Goal: Task Accomplishment & Management: Complete application form

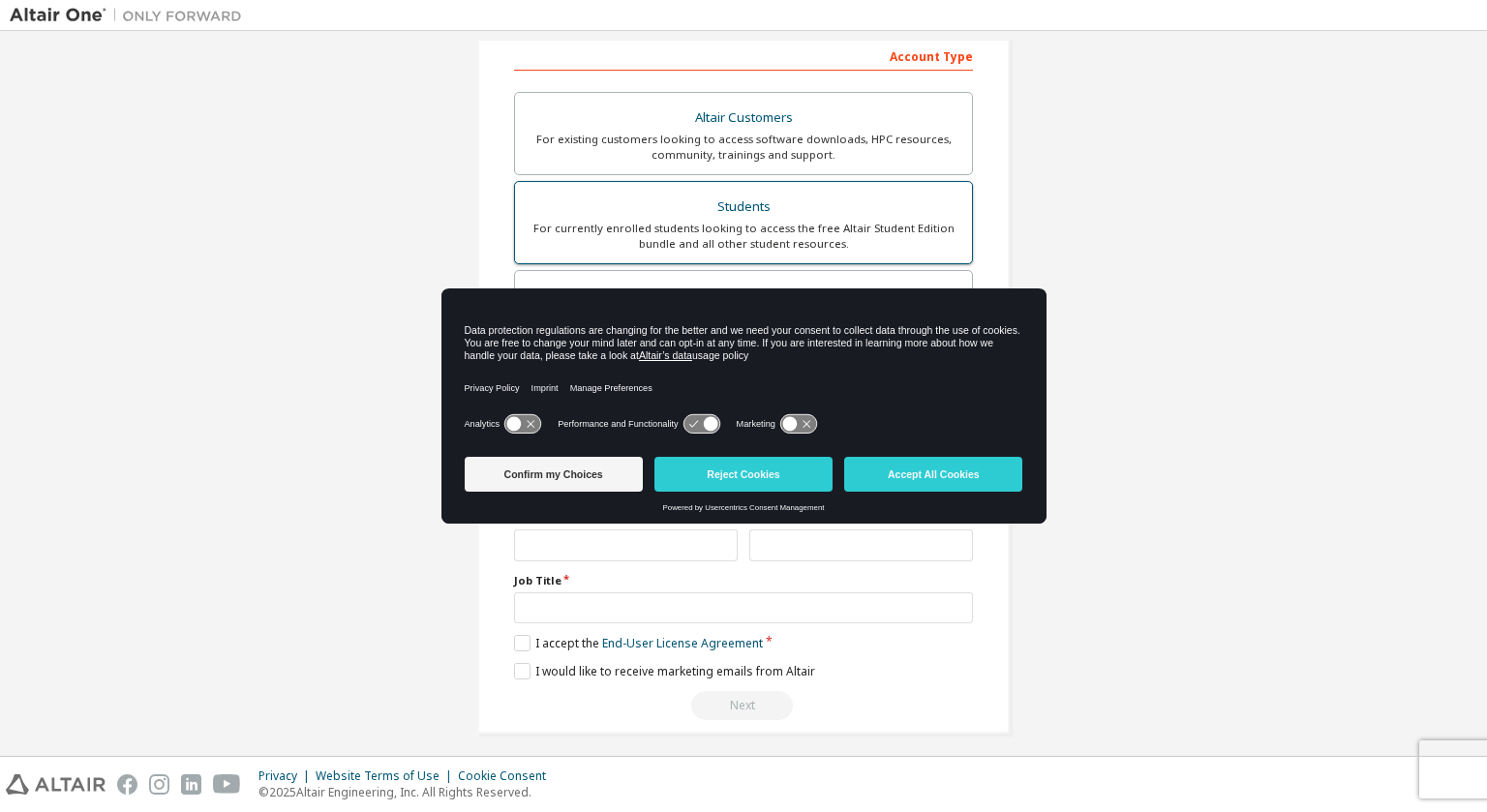
scroll to position [309, 0]
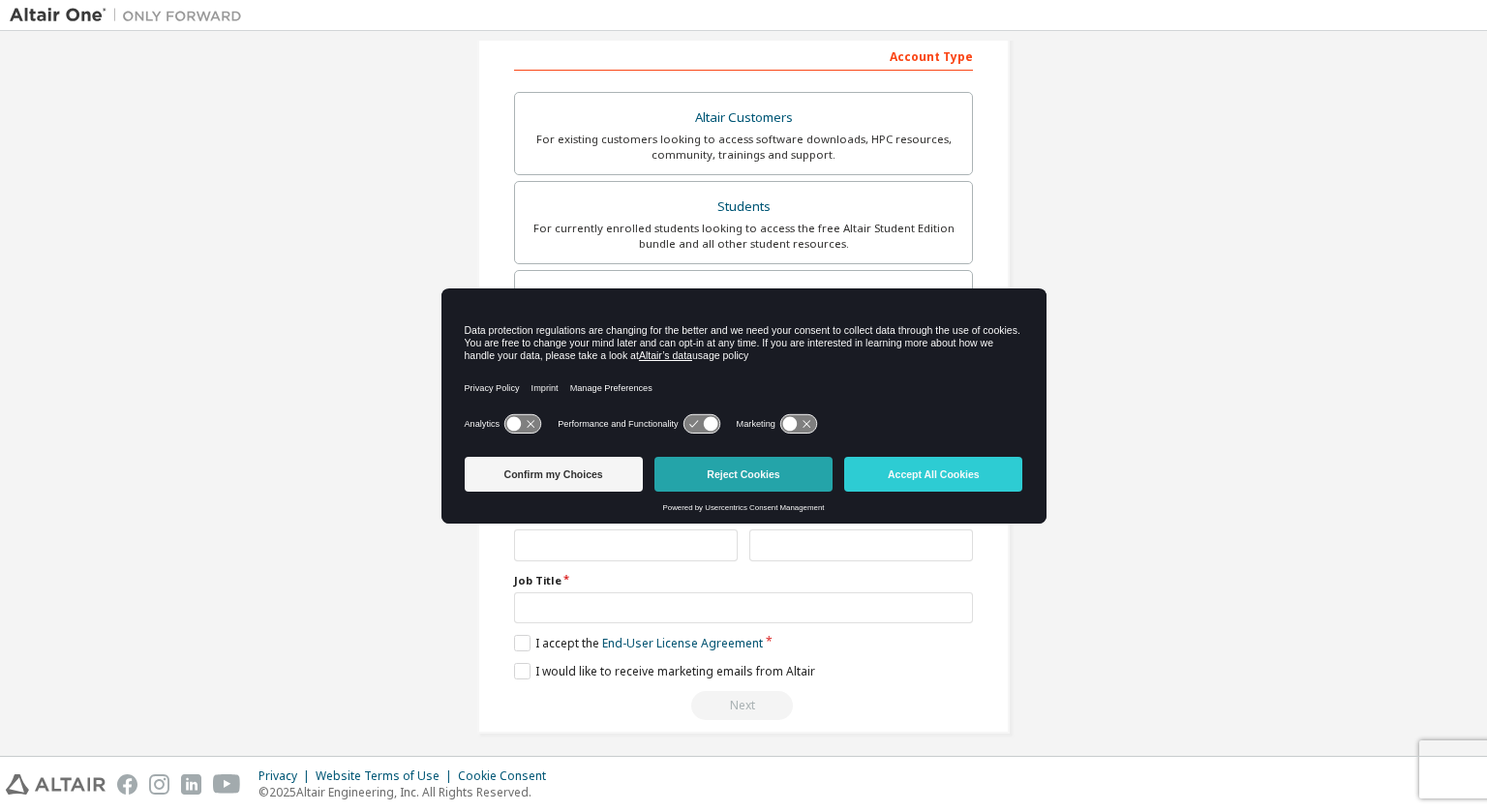
click at [751, 479] on button "Reject Cookies" at bounding box center [744, 474] width 178 height 35
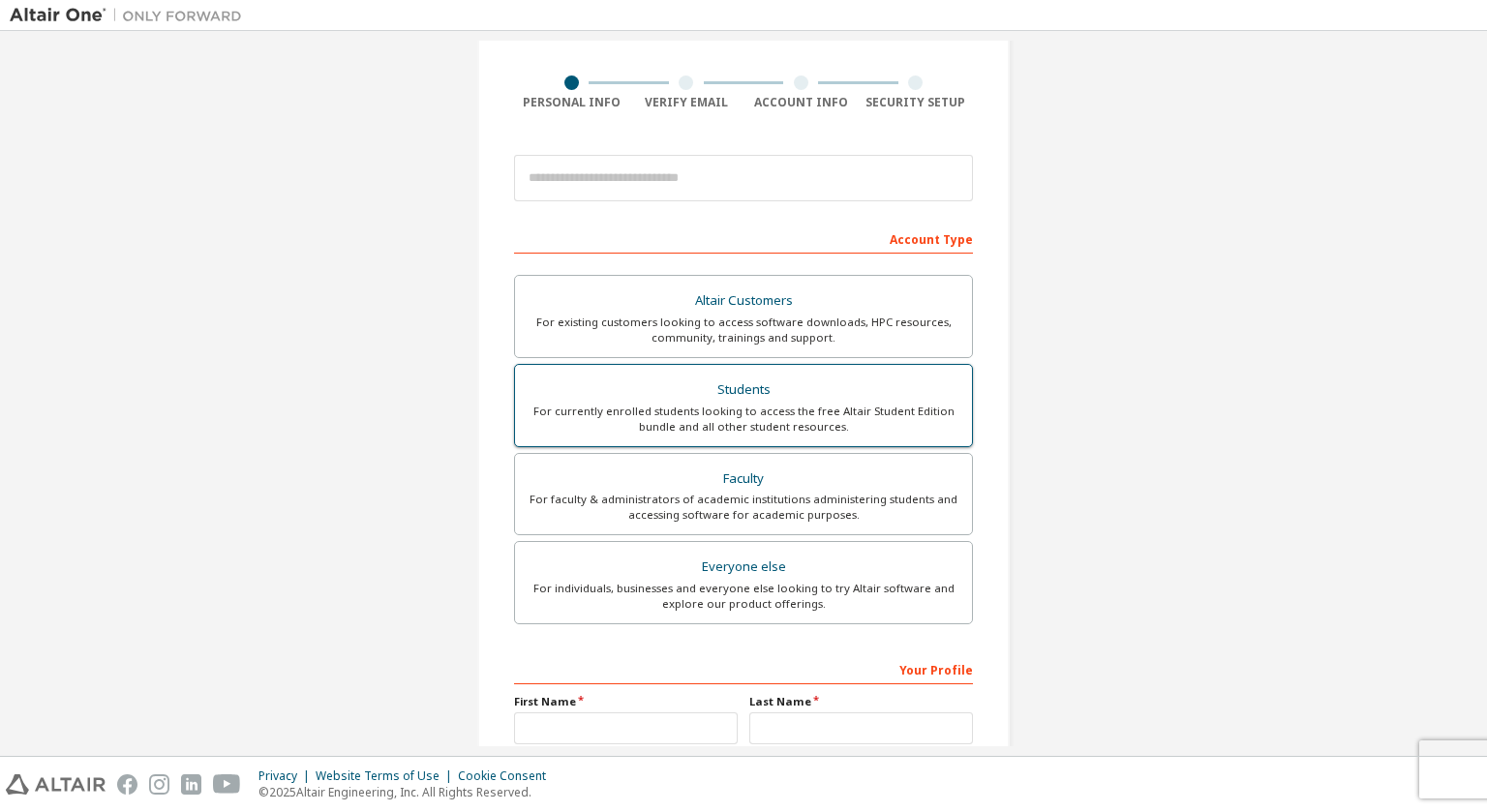
scroll to position [125, 0]
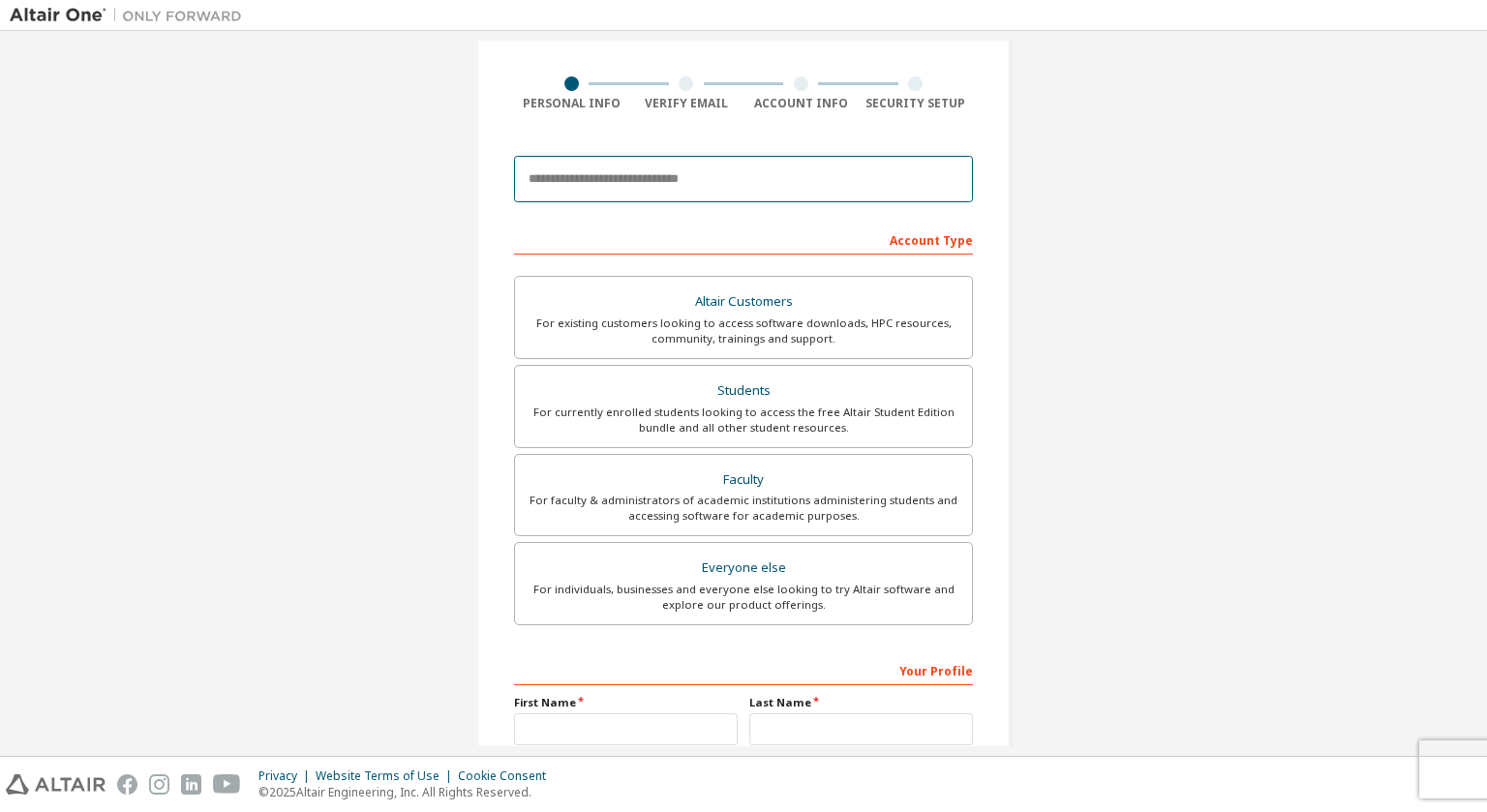
click at [708, 191] on input "email" at bounding box center [743, 178] width 459 height 46
click at [480, 311] on div "Create an Altair One Account For Free Trials, Licenses, Downloads, Learning & D…" at bounding box center [744, 429] width 532 height 978
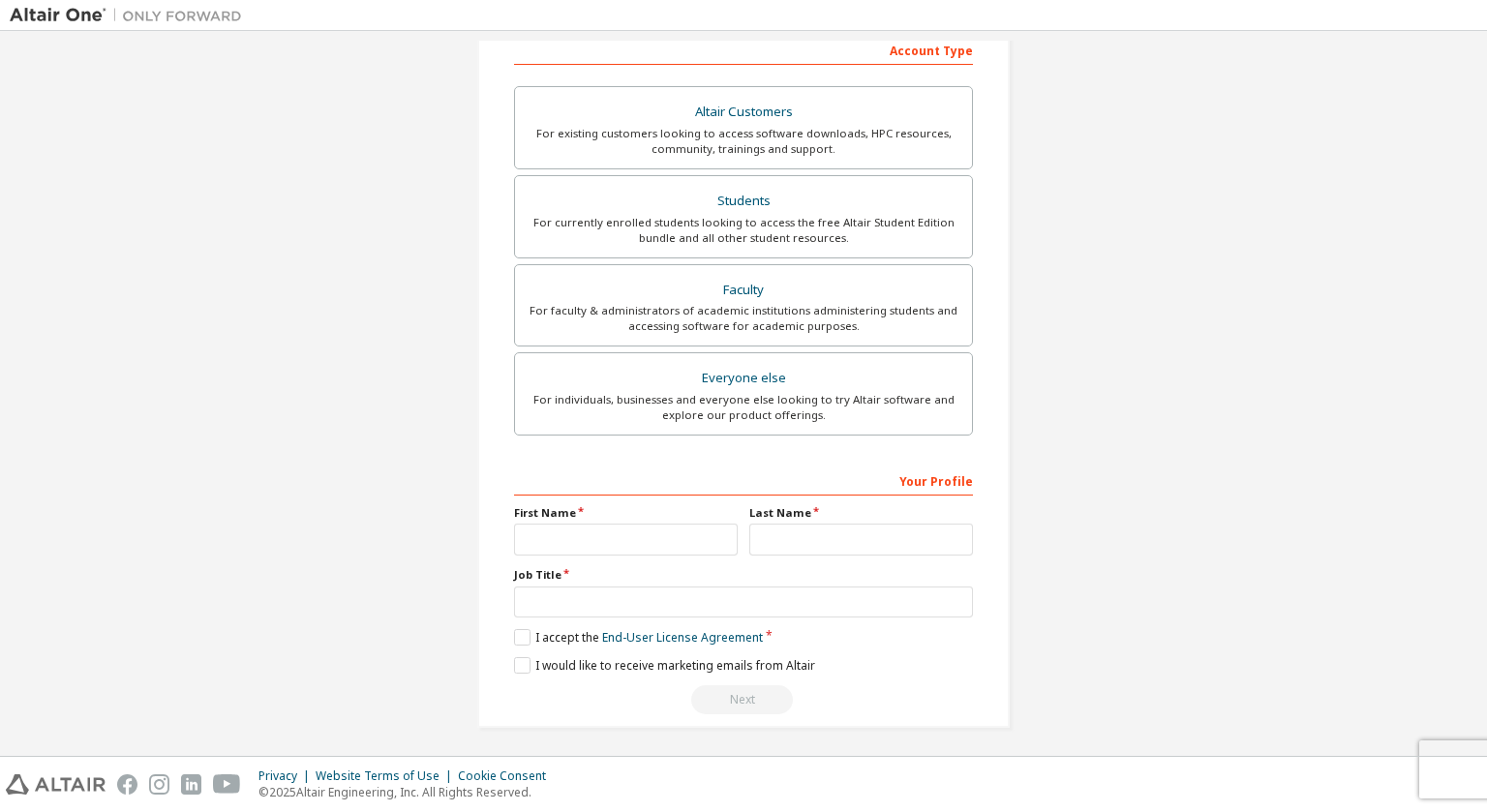
scroll to position [138, 0]
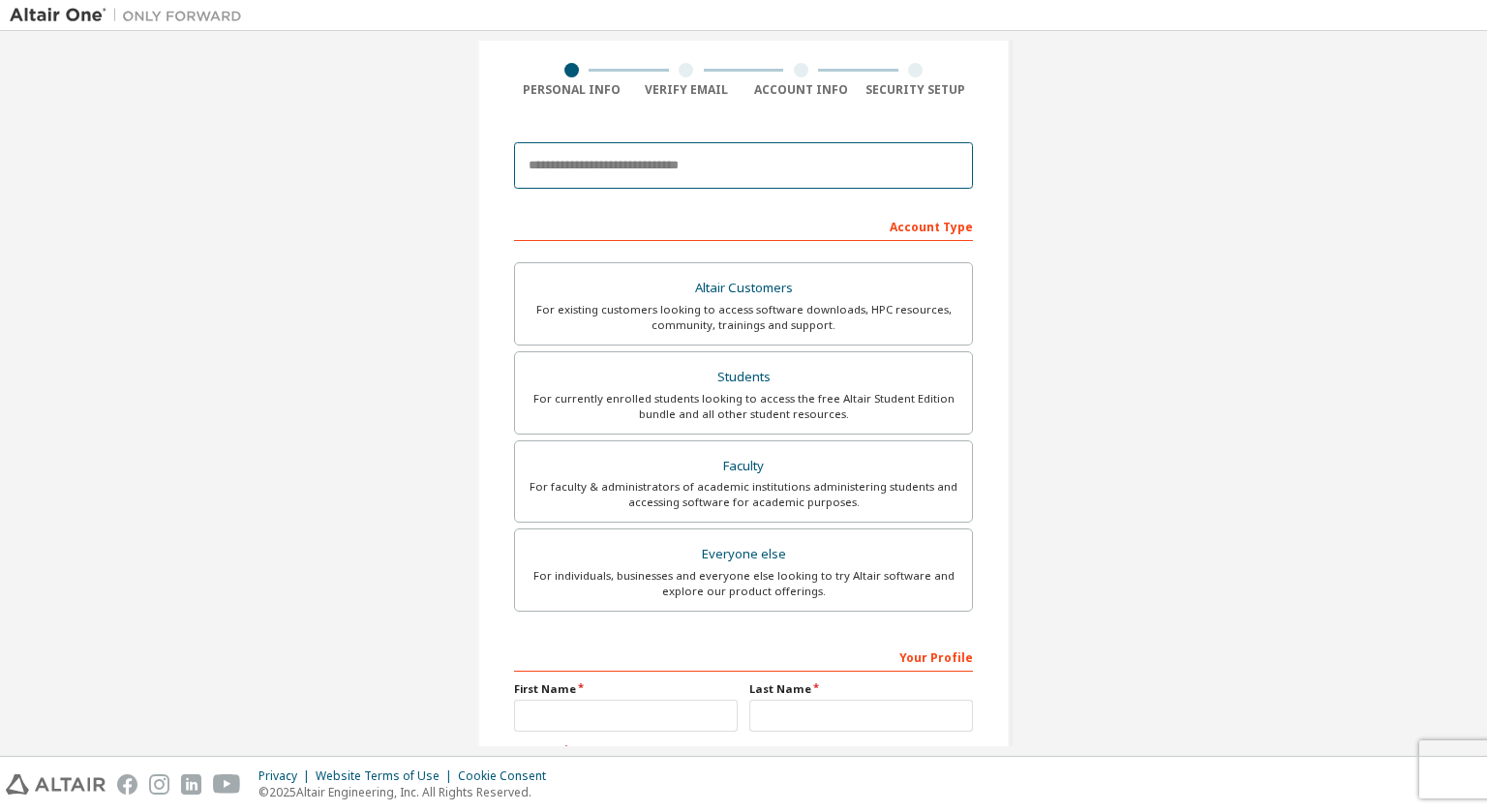
click at [683, 169] on input "email" at bounding box center [743, 164] width 459 height 46
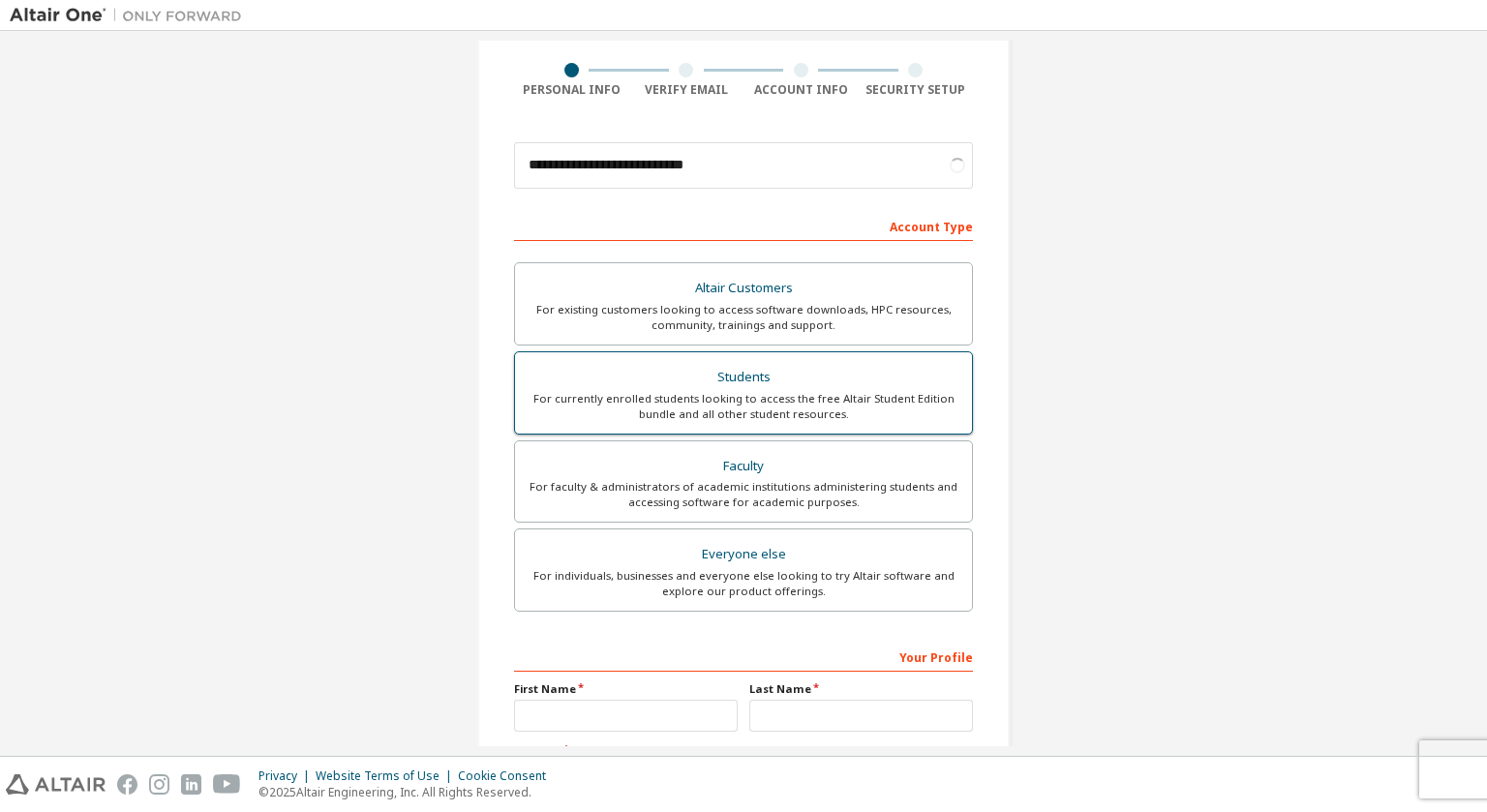
click at [788, 394] on div "For currently enrolled students looking to access the free Altair Student Editi…" at bounding box center [743, 407] width 433 height 31
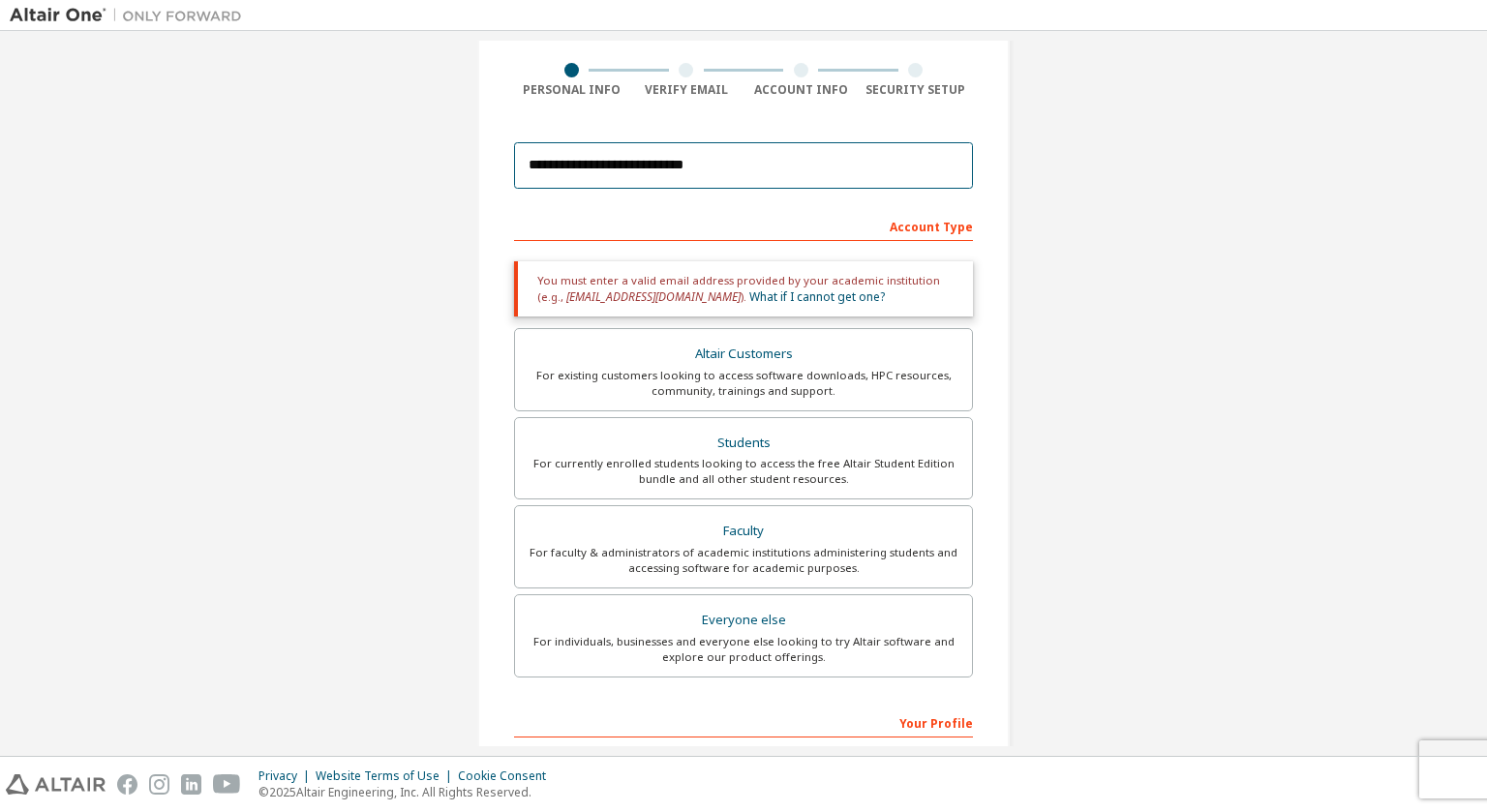
click at [705, 158] on input "**********" at bounding box center [743, 164] width 459 height 46
paste input "email"
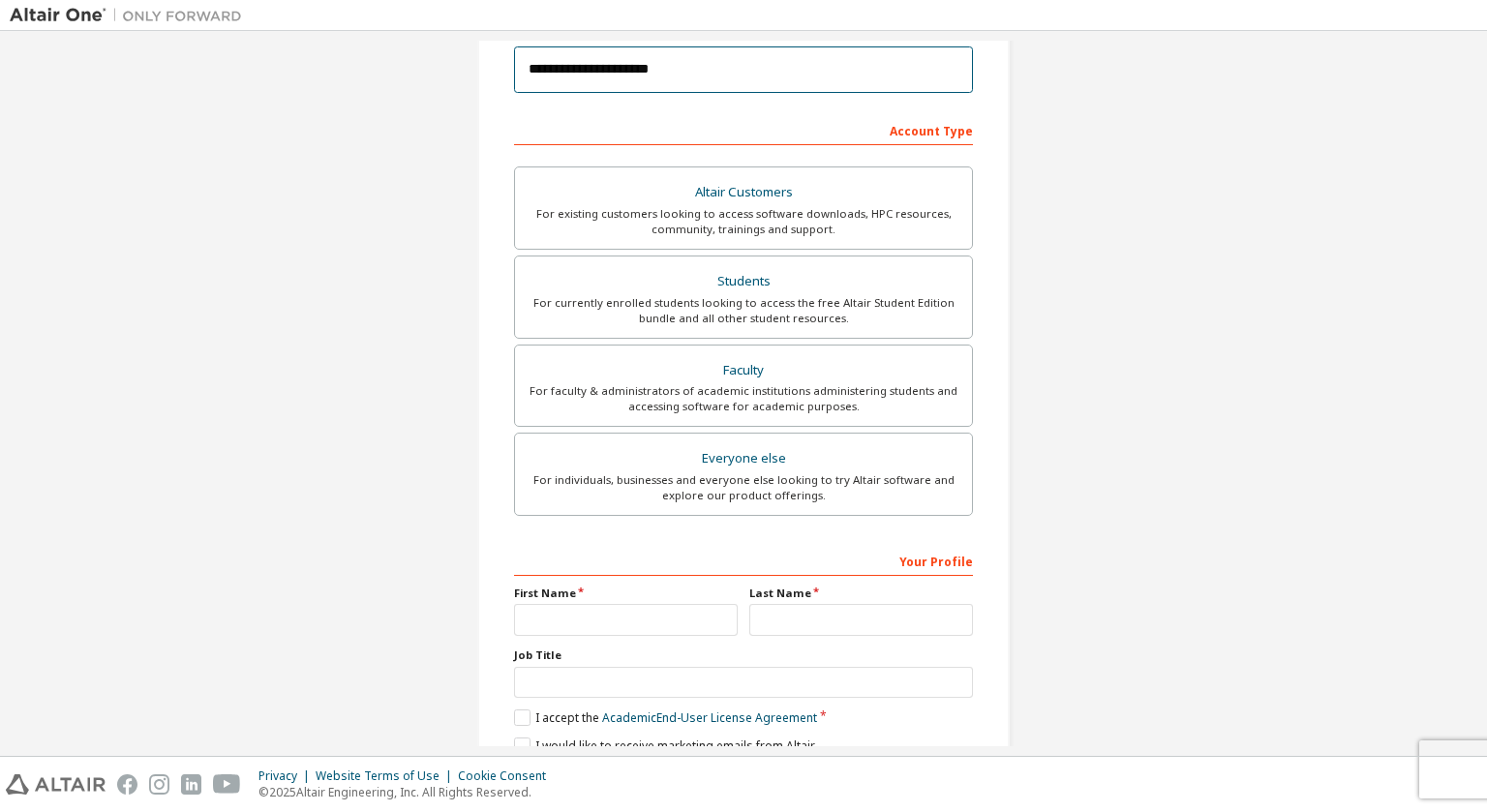
scroll to position [239, 0]
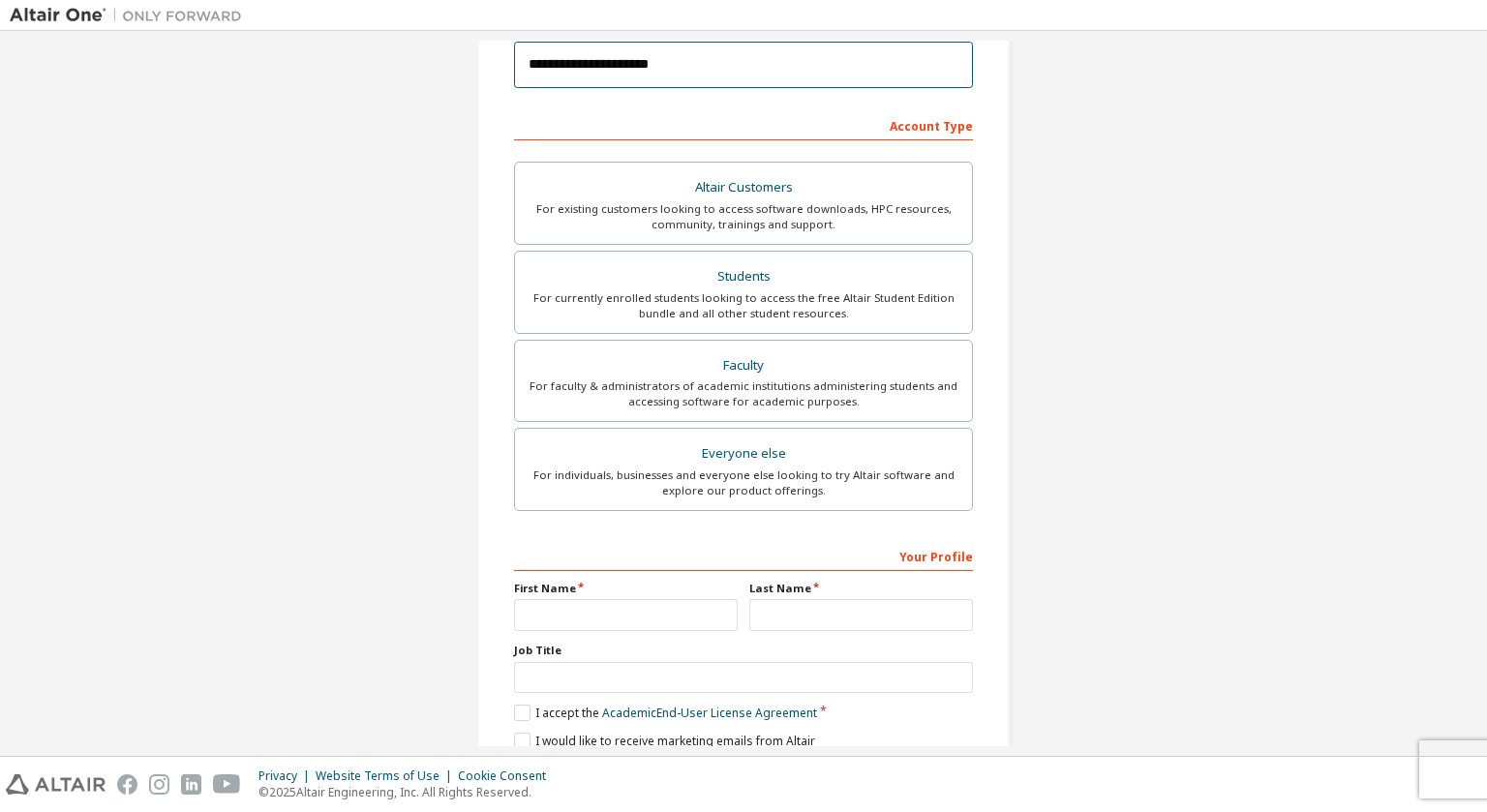
type input "**********"
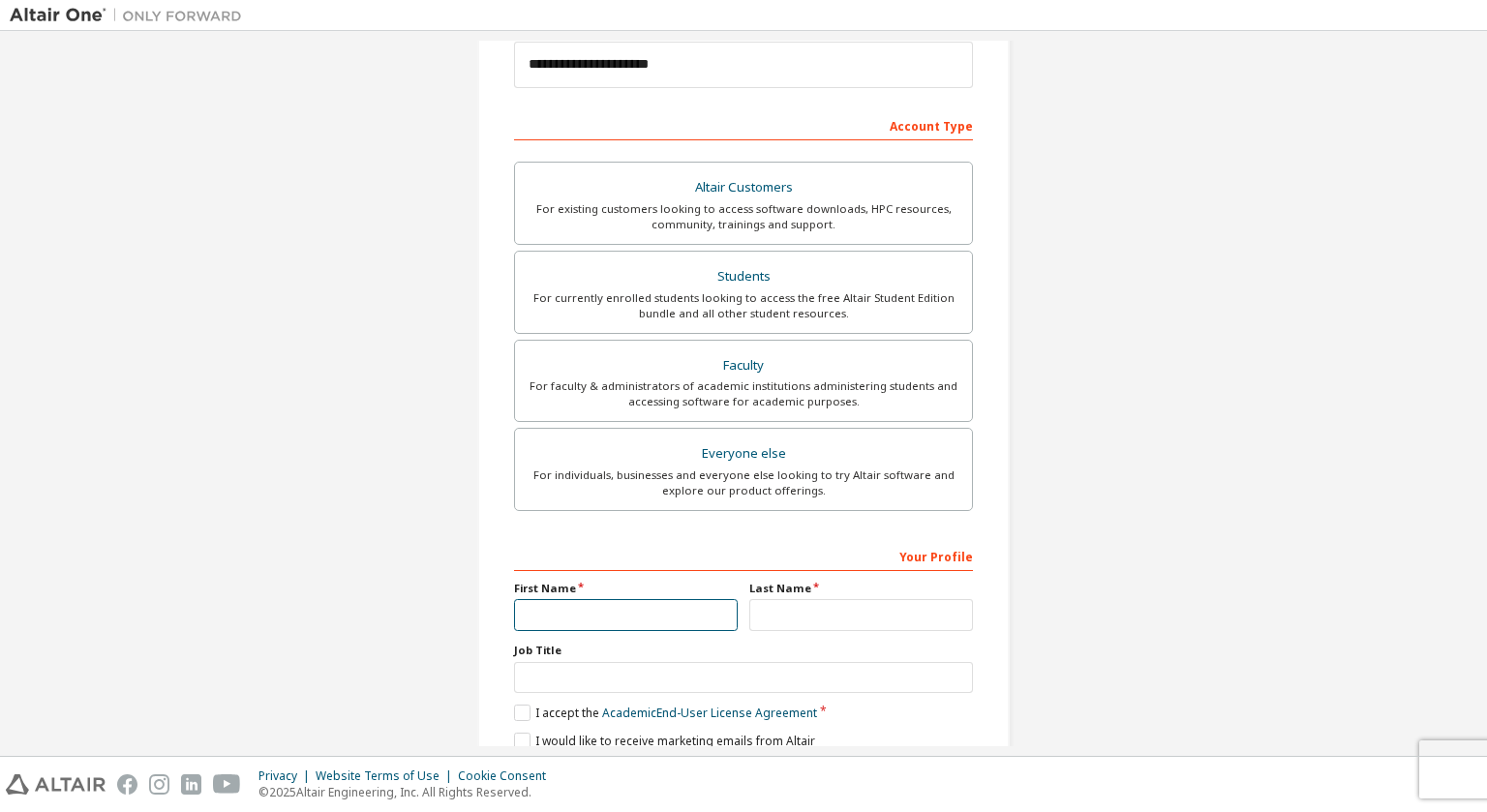
click at [628, 626] on input "text" at bounding box center [625, 614] width 224 height 32
type input "***"
type input "****"
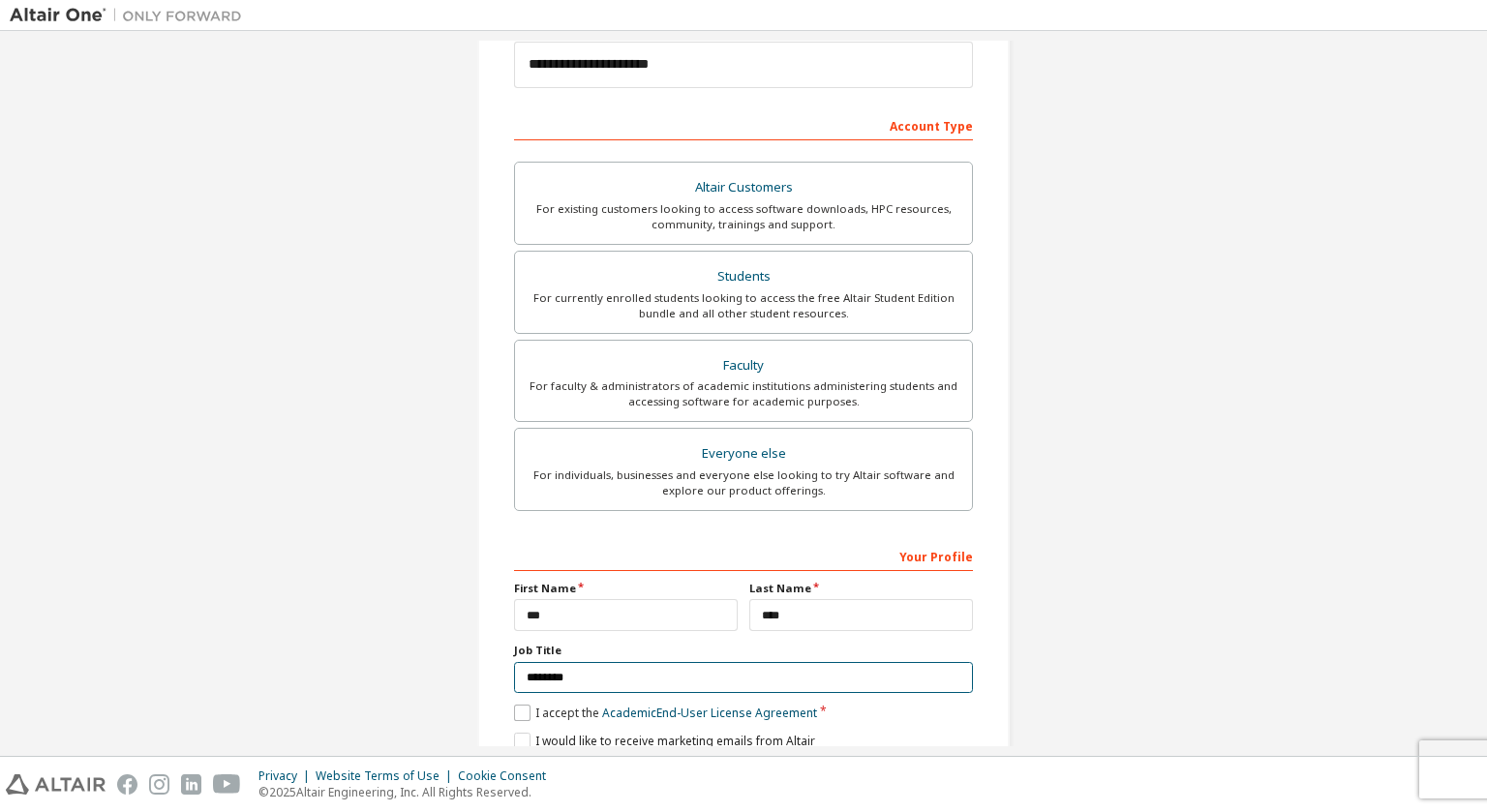
type input "********"
click at [524, 704] on label "I accept the Academic End-User License Agreement" at bounding box center [665, 712] width 303 height 17
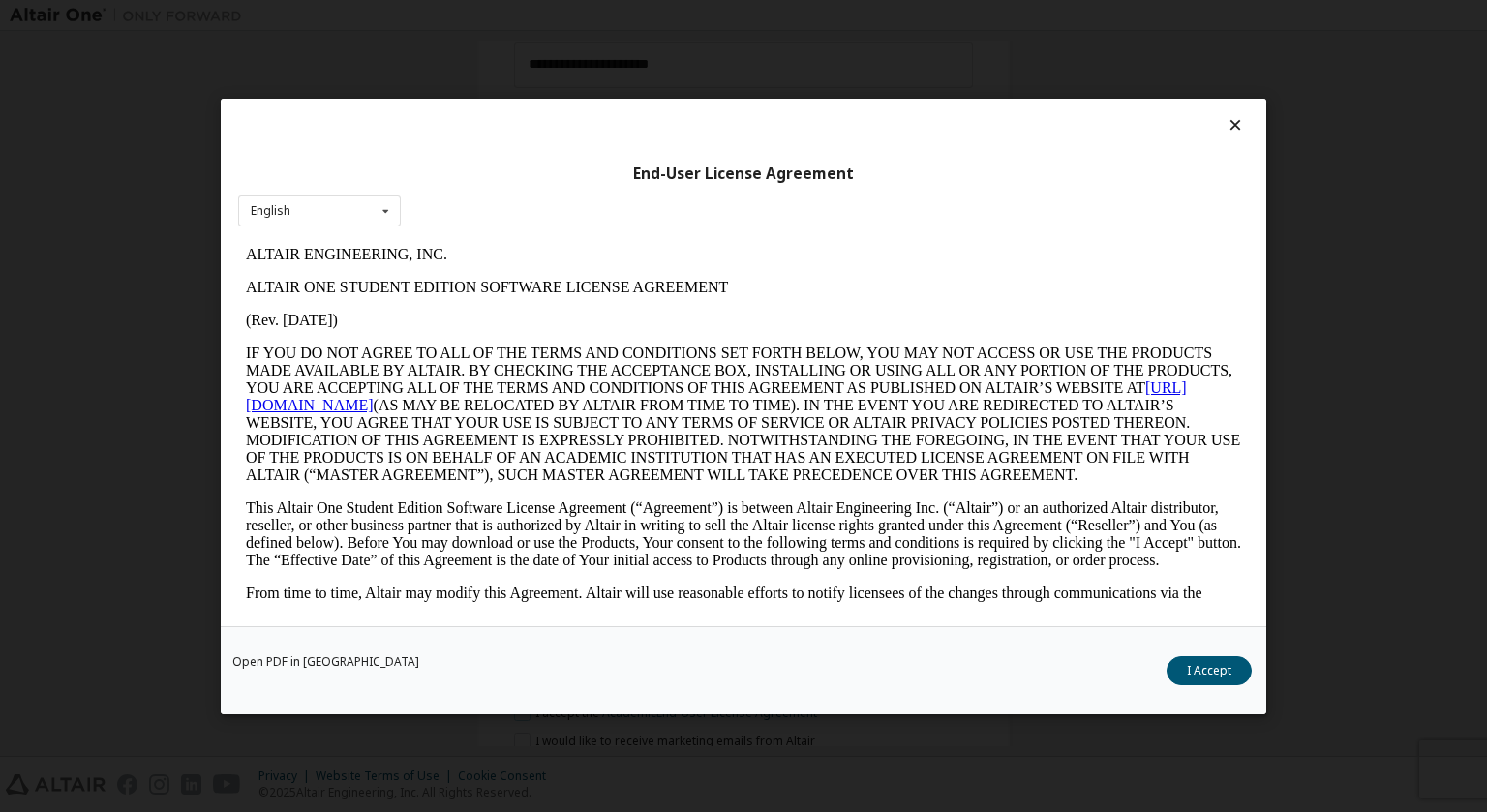
scroll to position [0, 0]
drag, startPoint x: 1487, startPoint y: 517, endPoint x: 1211, endPoint y: 384, distance: 306.4
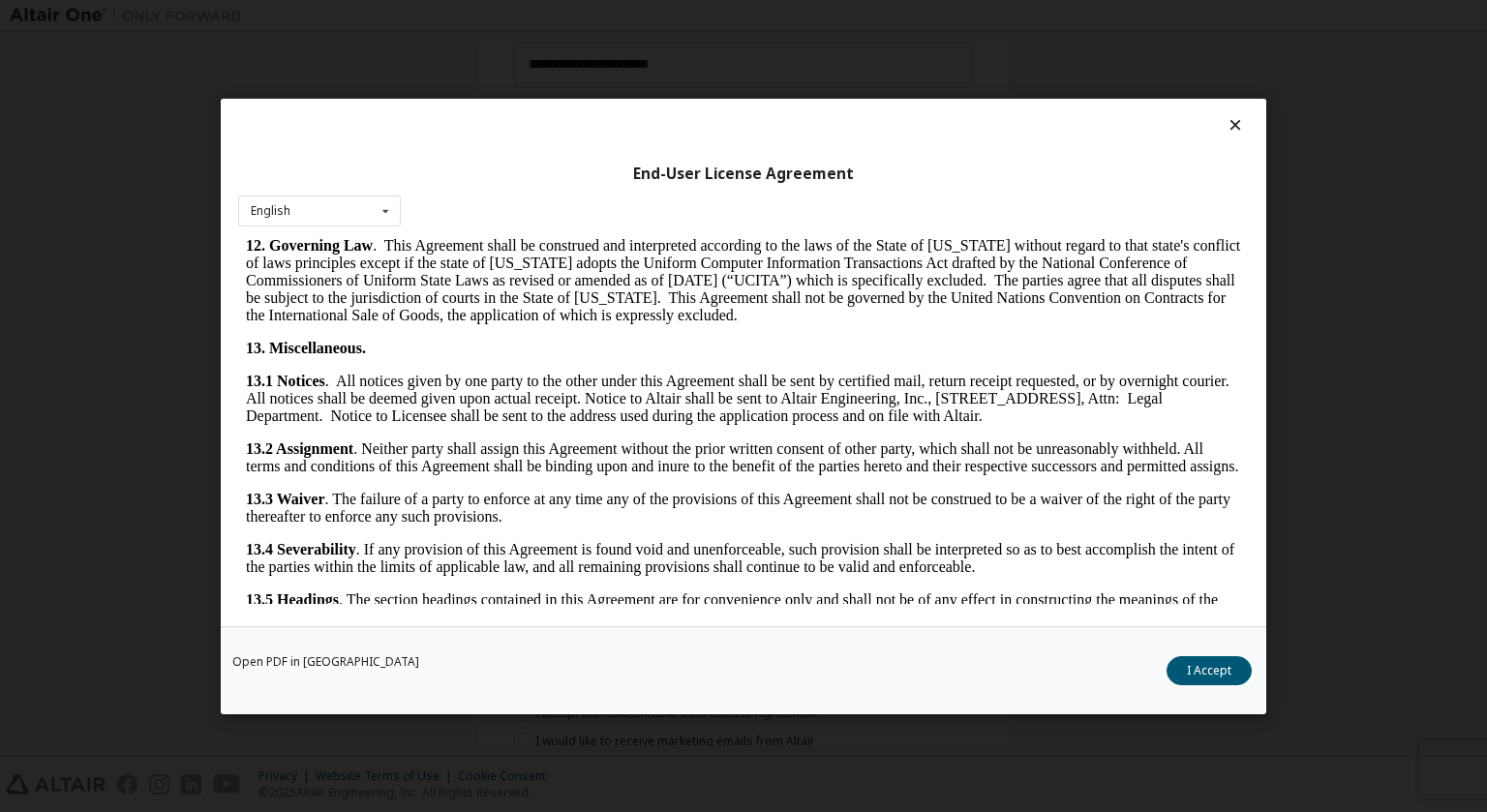
scroll to position [3229, 0]
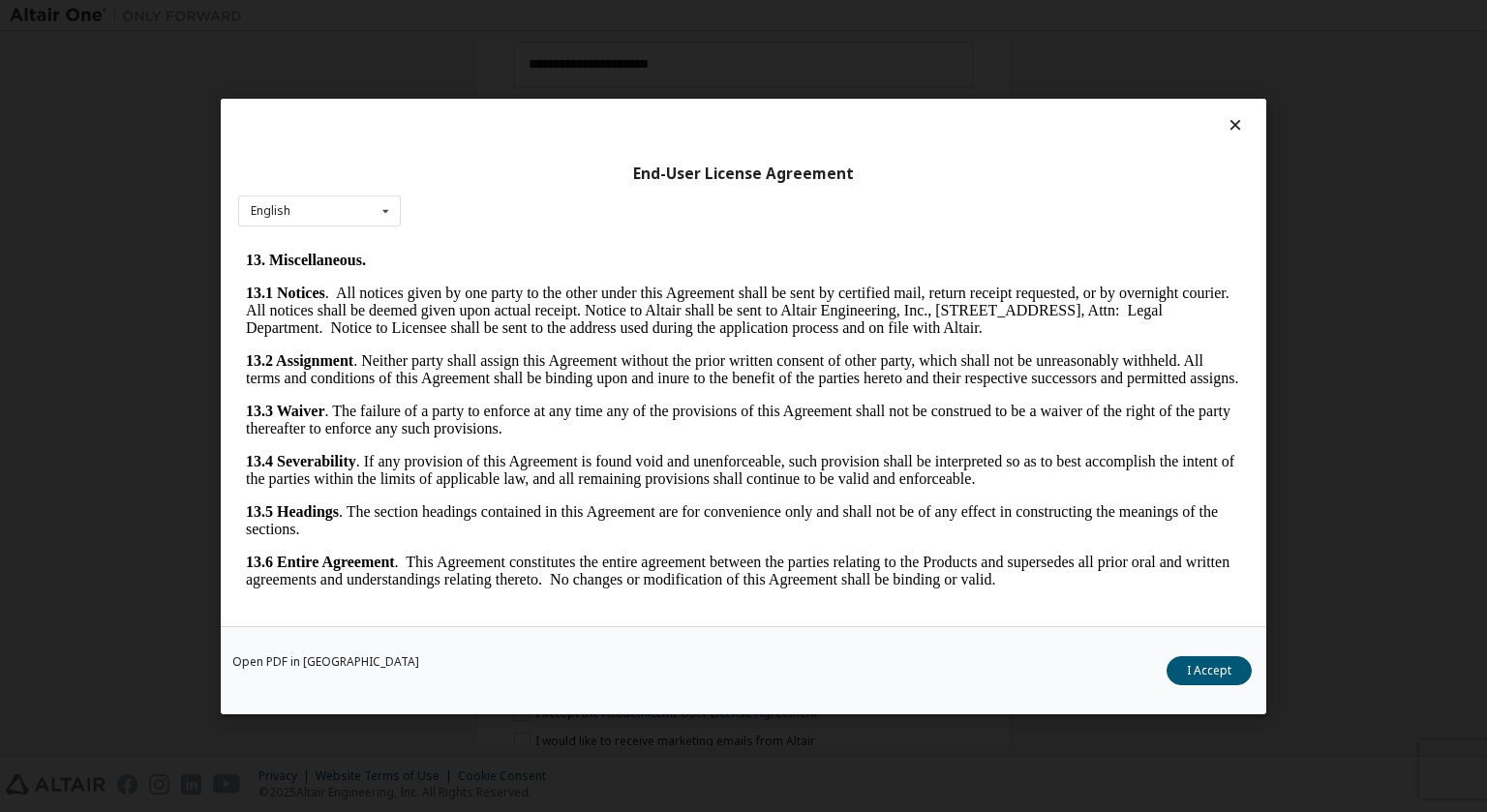
drag, startPoint x: 1235, startPoint y: 272, endPoint x: 1500, endPoint y: 869, distance: 653.2
click at [1216, 664] on button "I Accept" at bounding box center [1208, 670] width 85 height 29
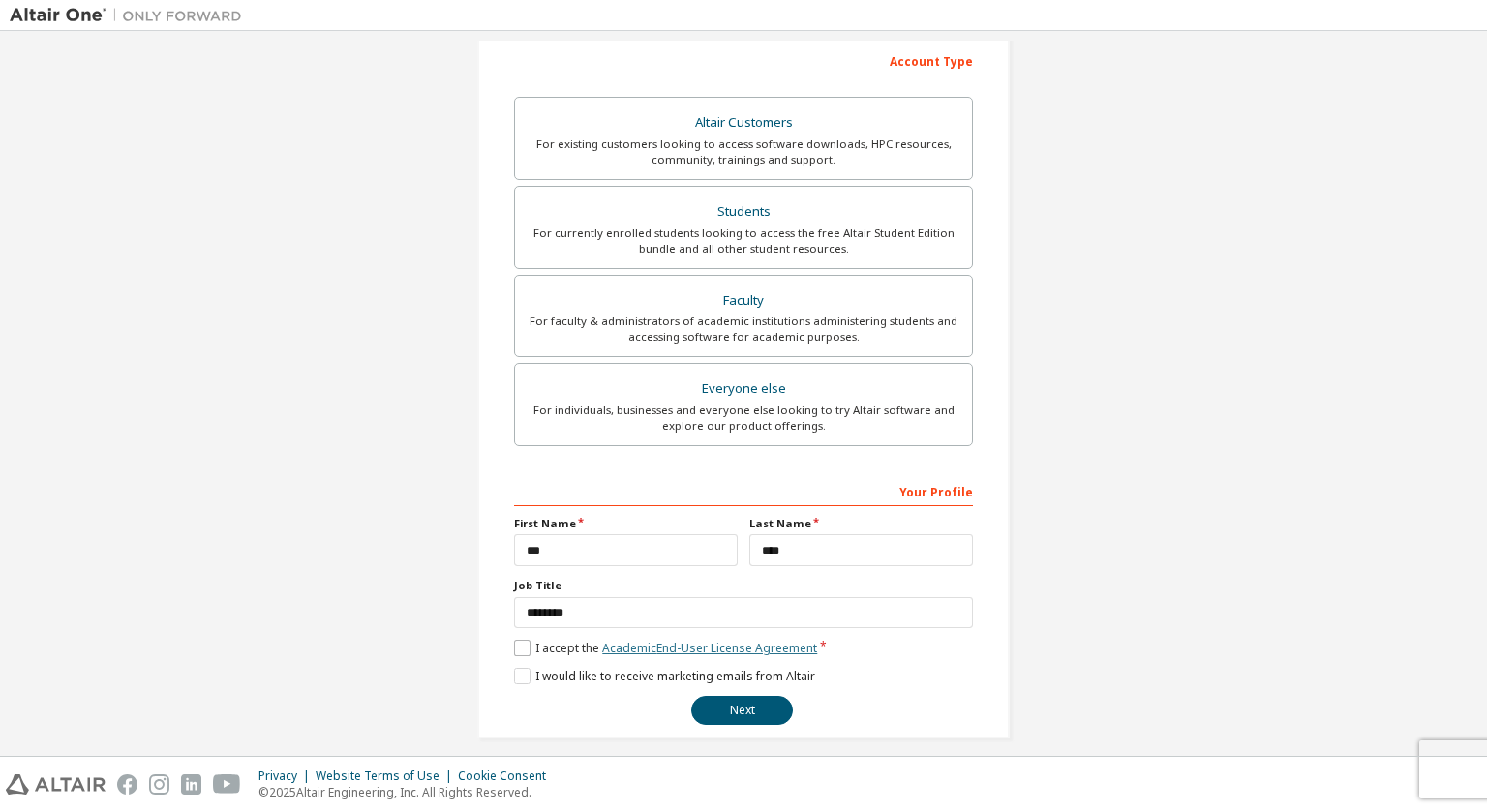
scroll to position [317, 0]
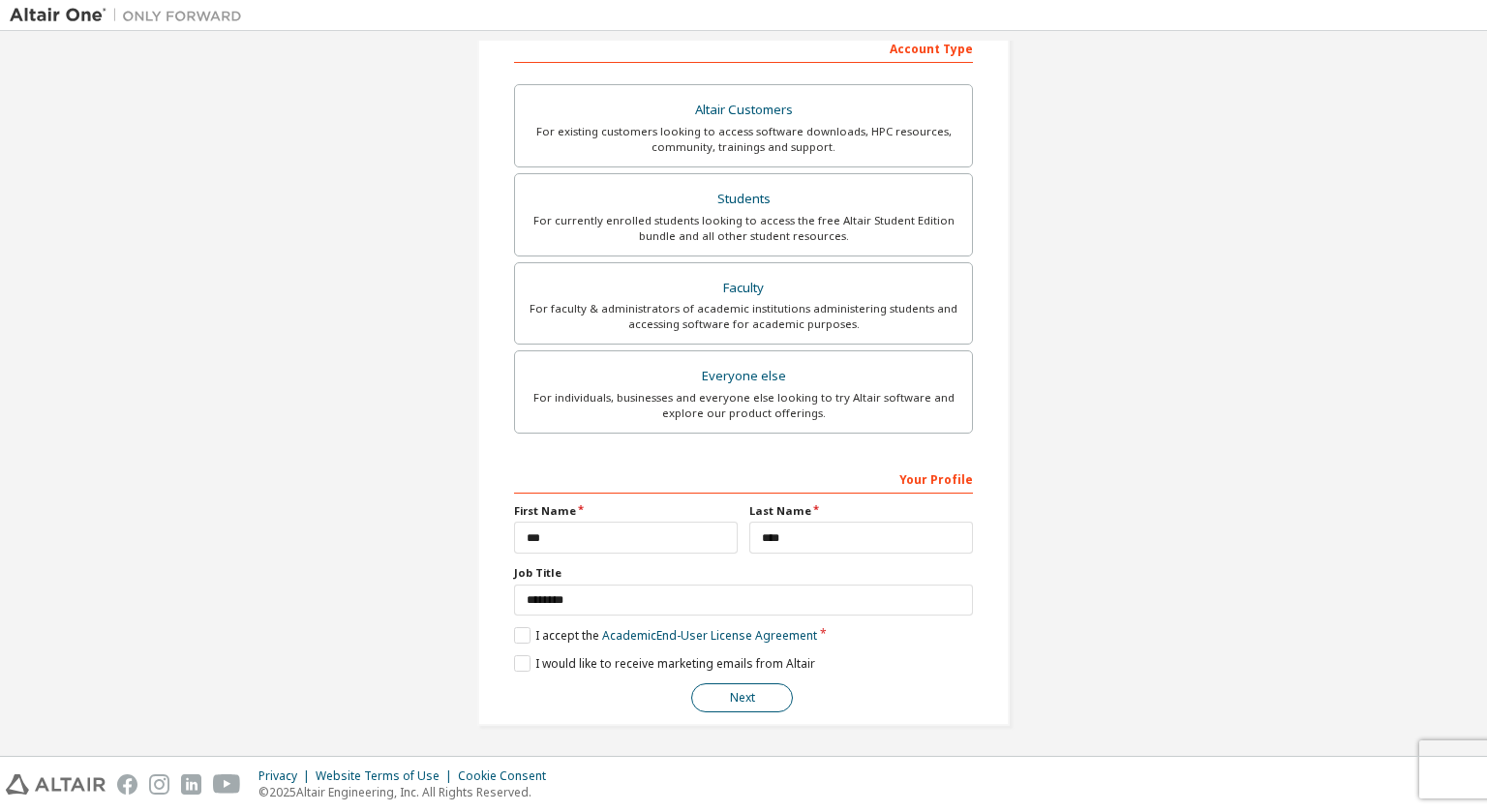
click at [751, 703] on button "Next" at bounding box center [742, 699] width 102 height 29
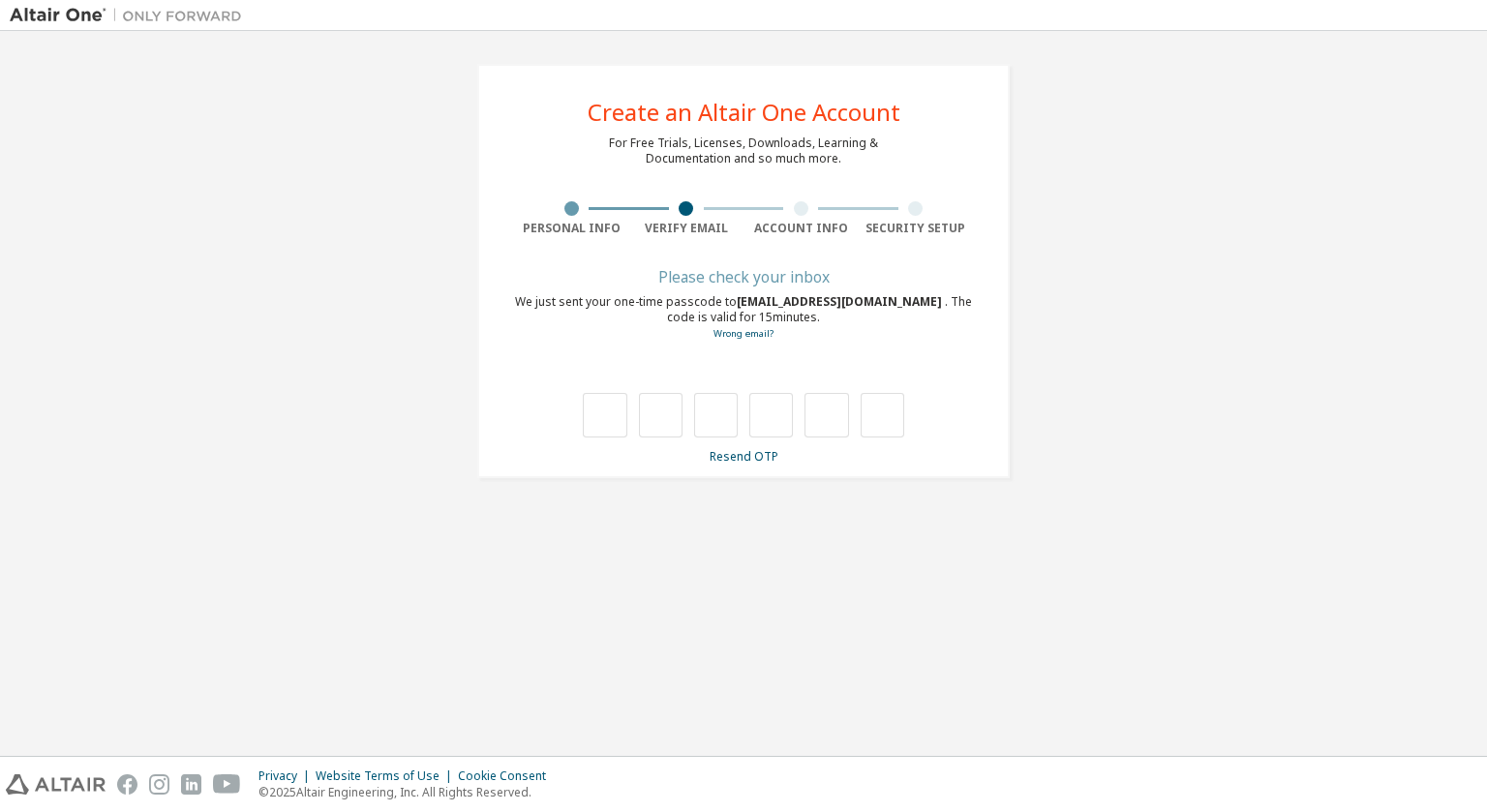
type input "*"
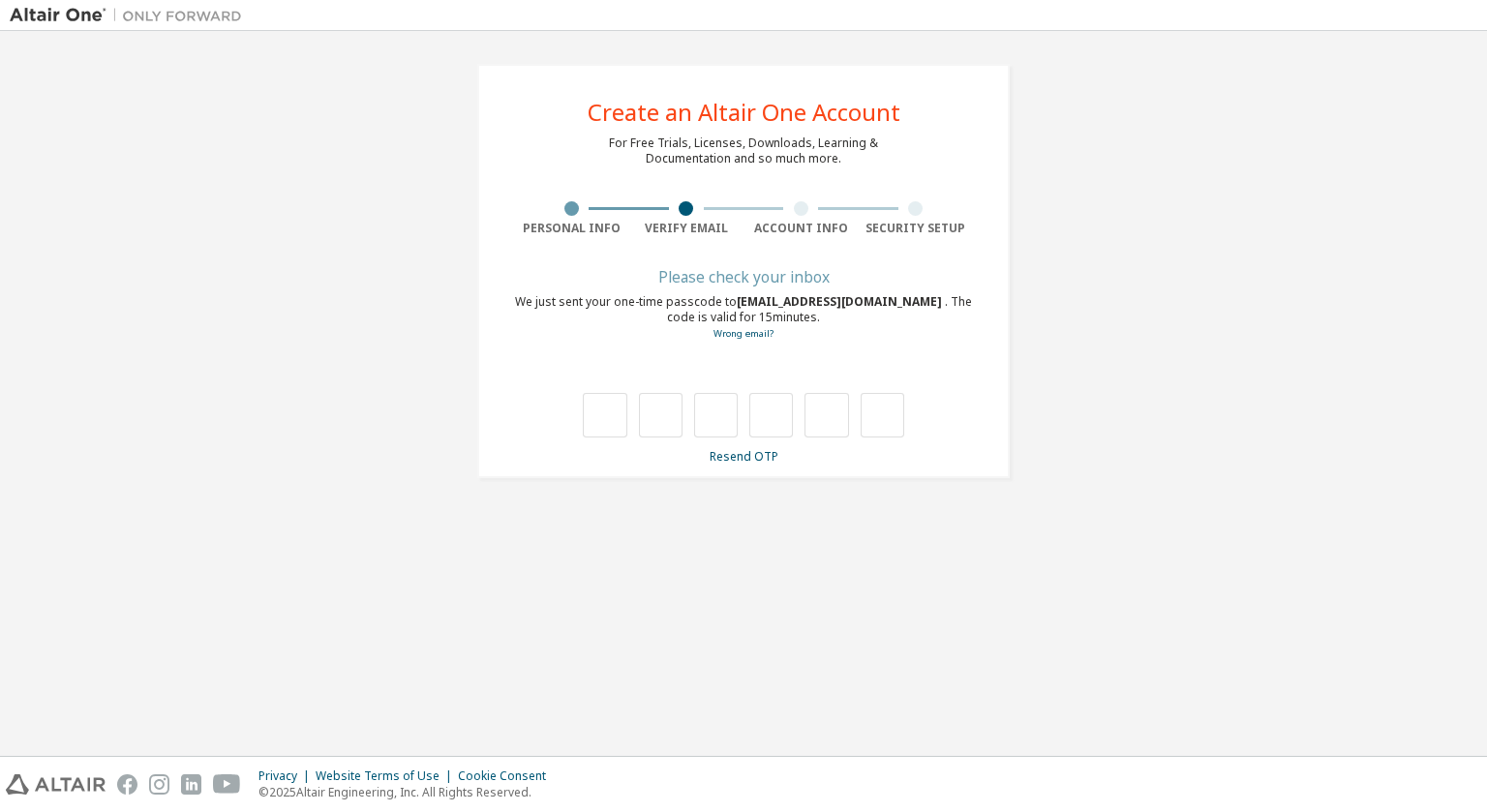
type input "*"
